Goal: Book appointment/travel/reservation

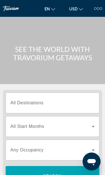
click at [68, 106] on input "Destination All Destinations" at bounding box center [52, 103] width 84 height 7
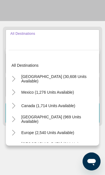
scroll to position [70, 0]
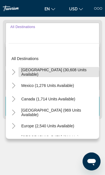
click at [69, 74] on span "Search widget" at bounding box center [59, 71] width 81 height 13
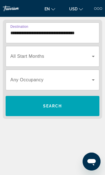
click at [57, 33] on input "**********" at bounding box center [52, 33] width 84 height 7
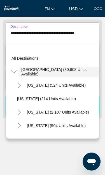
scroll to position [54, 0]
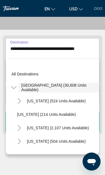
click at [16, 87] on icon "Toggle United States (30,608 units available)" at bounding box center [14, 87] width 6 height 3
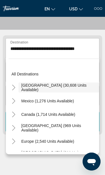
scroll to position [0, 0]
click at [15, 89] on icon "Toggle United States (30,608 units available)" at bounding box center [14, 88] width 6 height 6
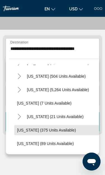
scroll to position [65, 0]
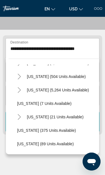
click at [20, 92] on icon "Toggle Florida (5,264 units available)" at bounding box center [20, 90] width 6 height 6
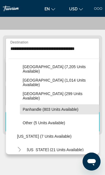
scroll to position [100, 0]
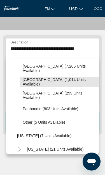
click at [64, 83] on span "[GEOGRAPHIC_DATA] (1,014 units available)" at bounding box center [60, 81] width 74 height 9
type input "**********"
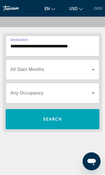
scroll to position [70, 0]
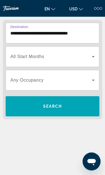
click at [91, 56] on icon "Search widget" at bounding box center [93, 56] width 7 height 7
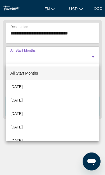
scroll to position [70, 0]
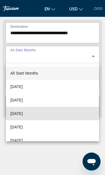
click at [54, 113] on mat-option "[DATE]" at bounding box center [52, 113] width 93 height 13
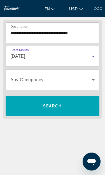
click at [91, 79] on icon "Search widget" at bounding box center [93, 80] width 7 height 7
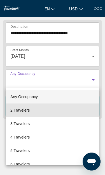
click at [46, 114] on mat-option "2 Travelers" at bounding box center [52, 110] width 93 height 13
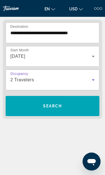
click at [71, 107] on span "Search widget" at bounding box center [53, 105] width 94 height 13
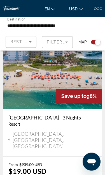
scroll to position [2635, 0]
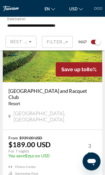
scroll to position [2637, 0]
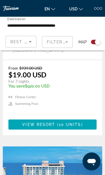
scroll to position [2060, 0]
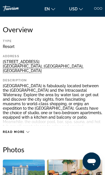
scroll to position [138, 0]
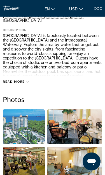
click at [27, 80] on icon "Main content" at bounding box center [27, 81] width 3 height 3
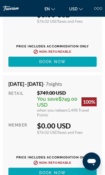
scroll to position [1657, 0]
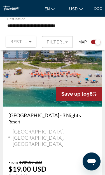
scroll to position [2637, 0]
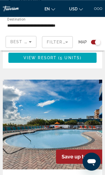
scroll to position [548, 0]
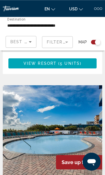
click at [59, 26] on input "**********" at bounding box center [36, 25] width 58 height 7
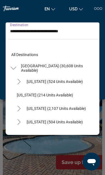
scroll to position [74, 0]
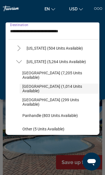
click at [49, 103] on span "[GEOGRAPHIC_DATA] (299 units available)" at bounding box center [59, 102] width 74 height 9
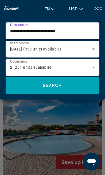
click at [67, 86] on span "Search widget" at bounding box center [53, 85] width 94 height 13
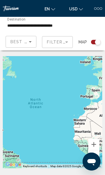
click at [56, 26] on input "**********" at bounding box center [36, 25] width 58 height 7
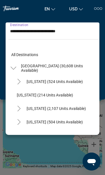
scroll to position [87, 0]
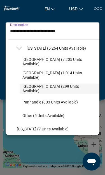
click at [67, 103] on span "Panhandle (803 units available)" at bounding box center [50, 102] width 56 height 4
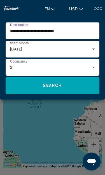
click at [69, 87] on span "Search widget" at bounding box center [53, 85] width 94 height 13
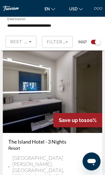
scroll to position [376, 0]
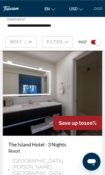
click at [55, 27] on input "**********" at bounding box center [36, 25] width 58 height 7
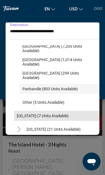
scroll to position [101, 0]
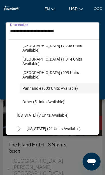
click at [60, 102] on span "Other (5 units available)" at bounding box center [43, 102] width 42 height 4
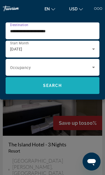
click at [67, 91] on span "Search widget" at bounding box center [53, 85] width 94 height 13
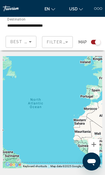
click at [47, 27] on input "**********" at bounding box center [36, 25] width 58 height 7
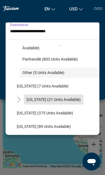
scroll to position [122, 0]
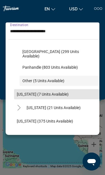
click at [61, 95] on span "[US_STATE] (7 units available)" at bounding box center [43, 94] width 52 height 4
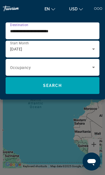
click at [64, 89] on span "Search widget" at bounding box center [53, 85] width 94 height 13
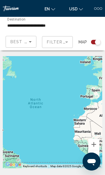
click at [48, 26] on input "**********" at bounding box center [36, 25] width 58 height 7
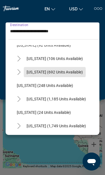
scroll to position [334, 0]
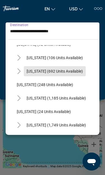
click at [70, 75] on span "Search widget" at bounding box center [55, 71] width 62 height 13
type input "**********"
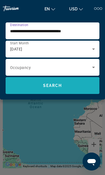
click at [69, 83] on span "Search widget" at bounding box center [53, 85] width 94 height 13
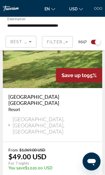
scroll to position [2593, 0]
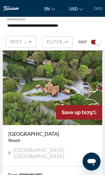
scroll to position [2600, 0]
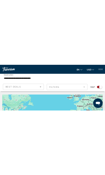
scroll to position [13, 0]
